Goal: Find specific page/section: Find specific page/section

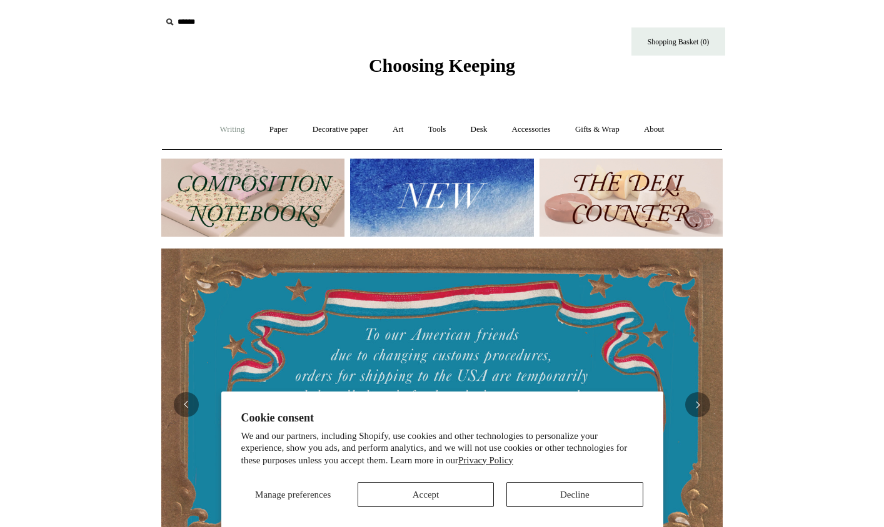
click at [231, 131] on link "Writing +" at bounding box center [232, 129] width 47 height 33
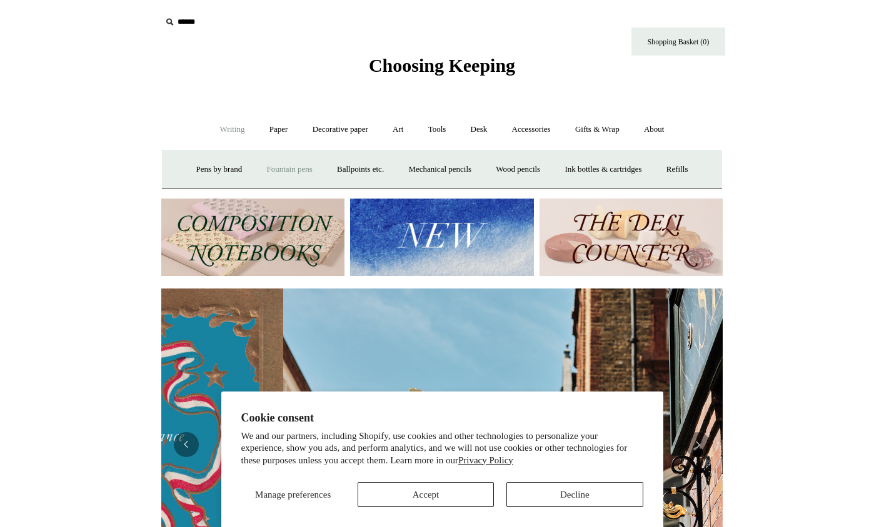
scroll to position [0, 561]
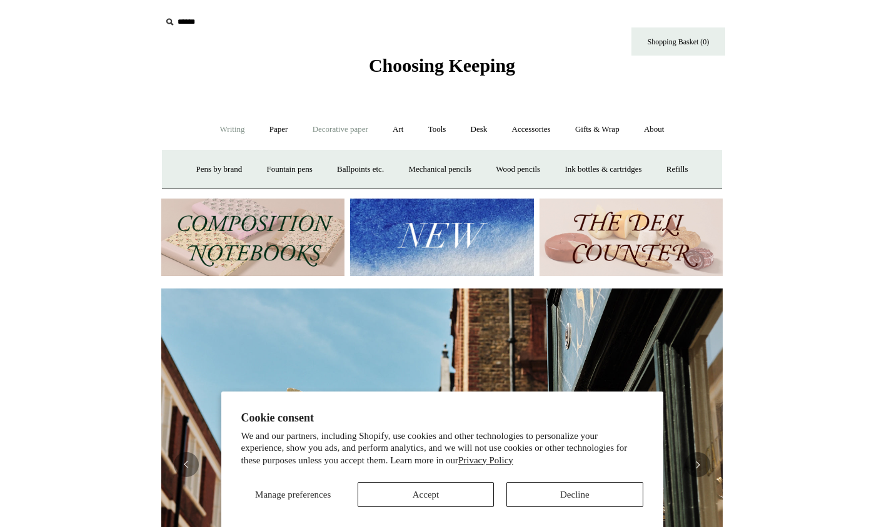
click at [327, 138] on link "Decorative paper +" at bounding box center [340, 129] width 78 height 33
click at [538, 166] on link "Japanese" at bounding box center [538, 169] width 51 height 33
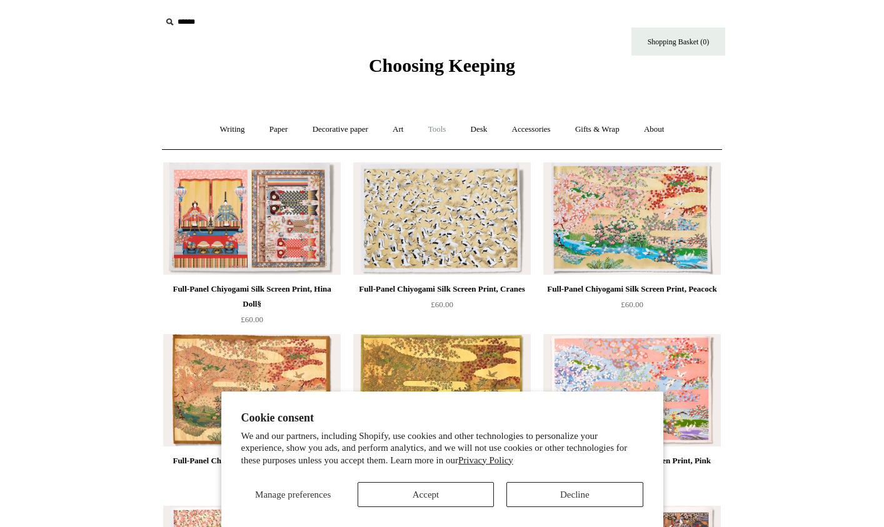
click at [430, 127] on link "Tools +" at bounding box center [437, 129] width 41 height 33
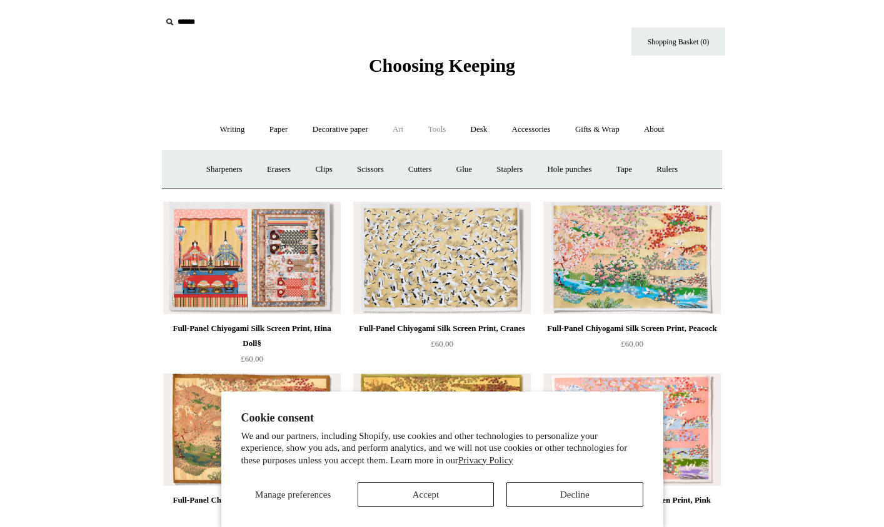
click at [392, 134] on link "Art +" at bounding box center [397, 129] width 33 height 33
click at [277, 135] on link "Paper +" at bounding box center [278, 129] width 41 height 33
click at [563, 172] on link "Writing paper and envelopes +" at bounding box center [588, 169] width 116 height 33
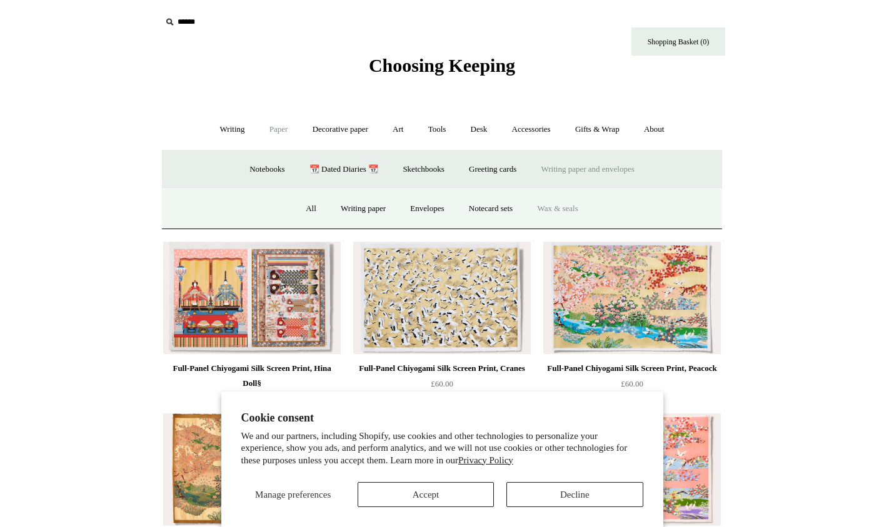
click at [562, 209] on link "Wax & seals" at bounding box center [557, 208] width 63 height 33
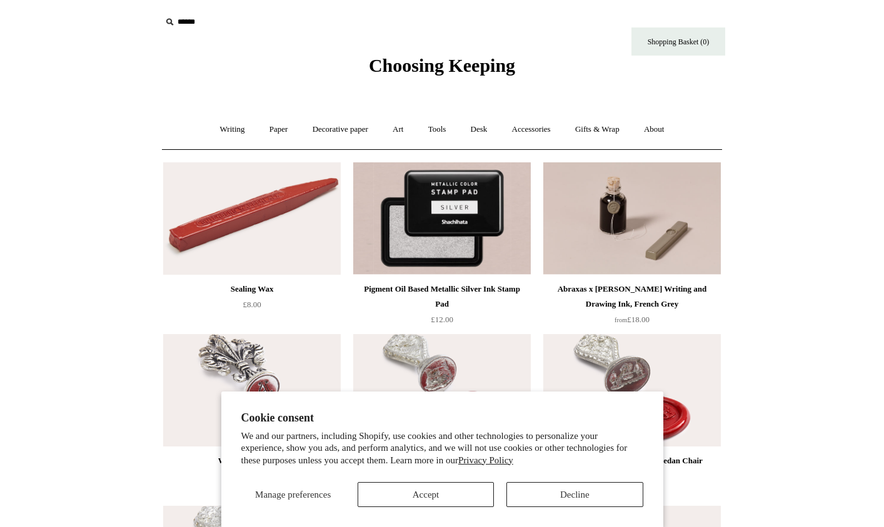
click at [294, 131] on ul "Writing + Pens by brand + Kaweco Lamy Ohnishi Seisakusho Pelikan Tetzbo Pilot P…" at bounding box center [442, 129] width 467 height 33
click at [278, 128] on link "Paper +" at bounding box center [278, 129] width 41 height 33
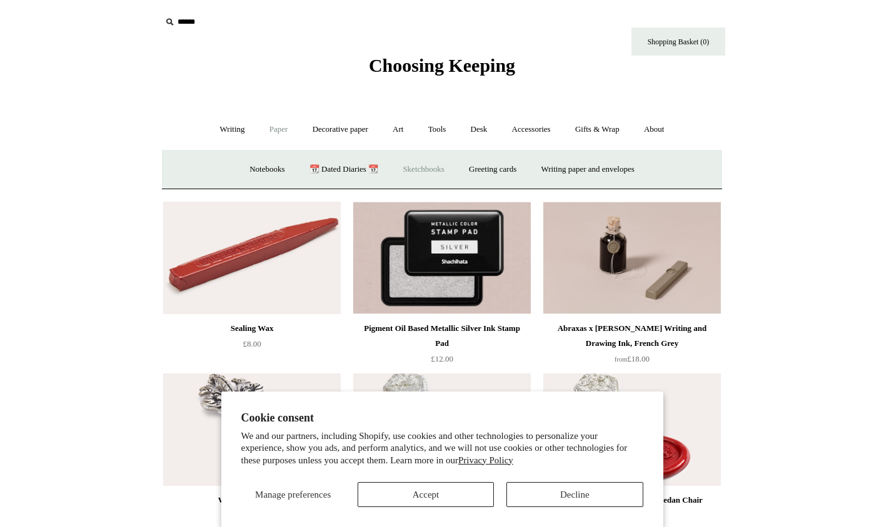
click at [451, 175] on link "Sketchbooks +" at bounding box center [423, 169] width 64 height 33
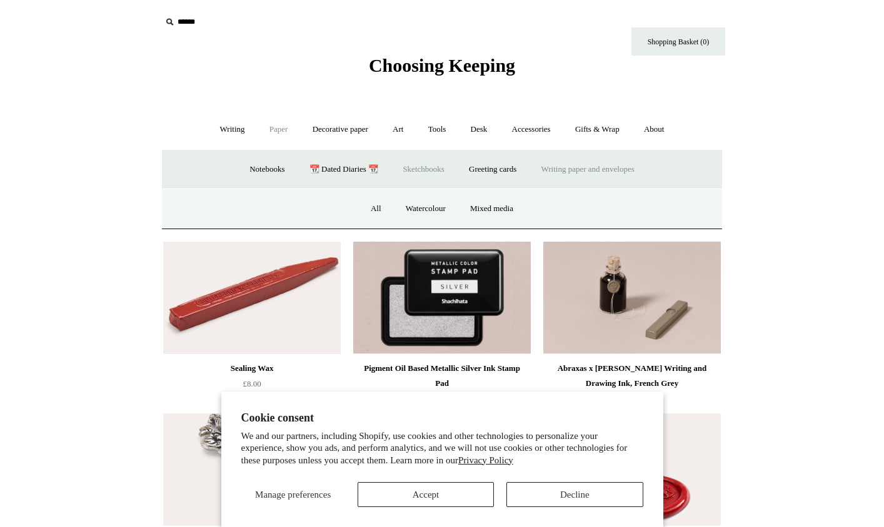
click at [586, 163] on link "Writing paper and envelopes +" at bounding box center [588, 169] width 116 height 33
click at [379, 219] on link "Writing paper" at bounding box center [362, 208] width 67 height 33
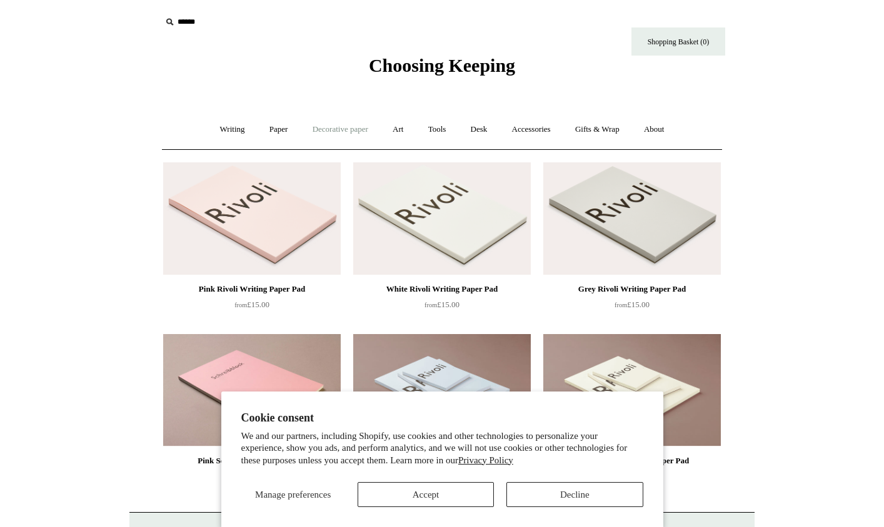
click at [311, 134] on link "Decorative paper +" at bounding box center [340, 129] width 78 height 33
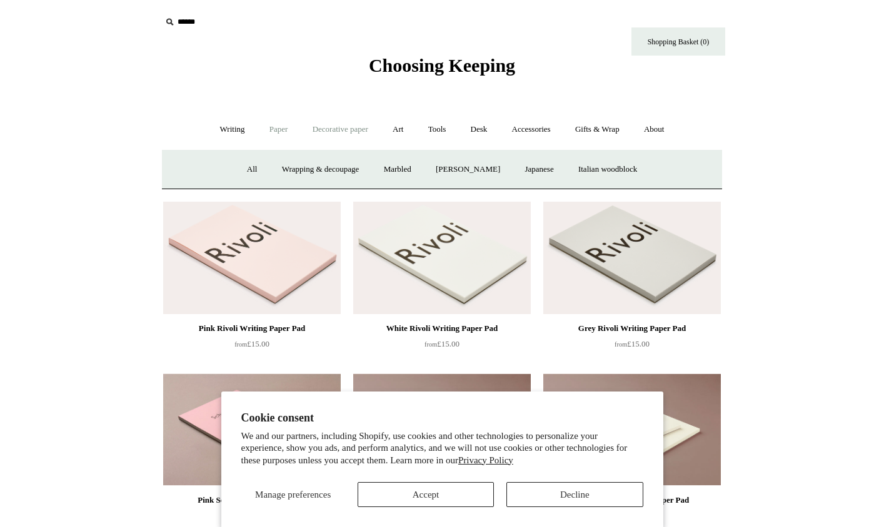
click at [272, 134] on link "Paper +" at bounding box center [278, 129] width 41 height 33
click at [584, 171] on link "Writing paper and envelopes +" at bounding box center [588, 169] width 116 height 33
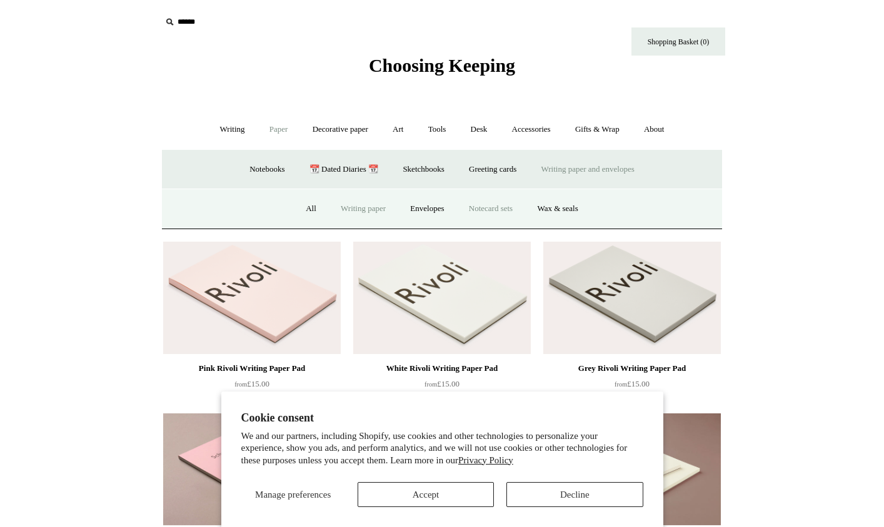
click at [502, 213] on link "Notecard sets" at bounding box center [490, 208] width 66 height 33
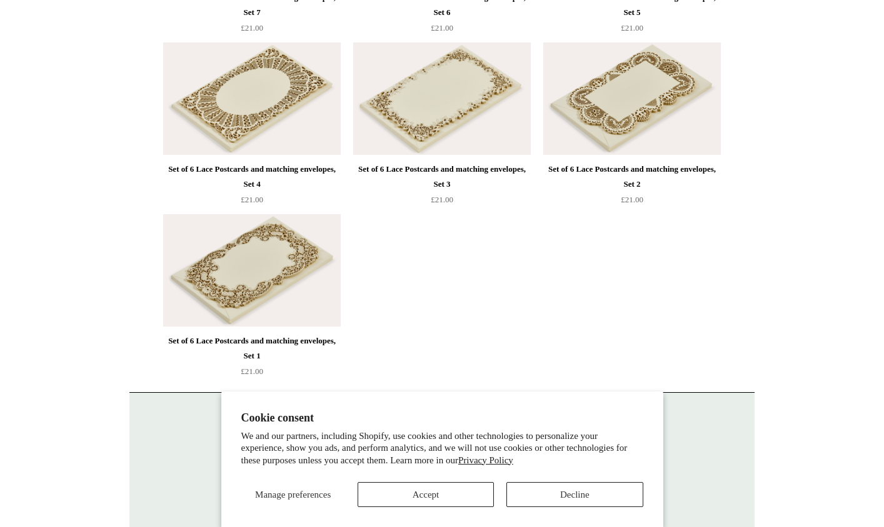
scroll to position [1555, 0]
